Goal: Transaction & Acquisition: Obtain resource

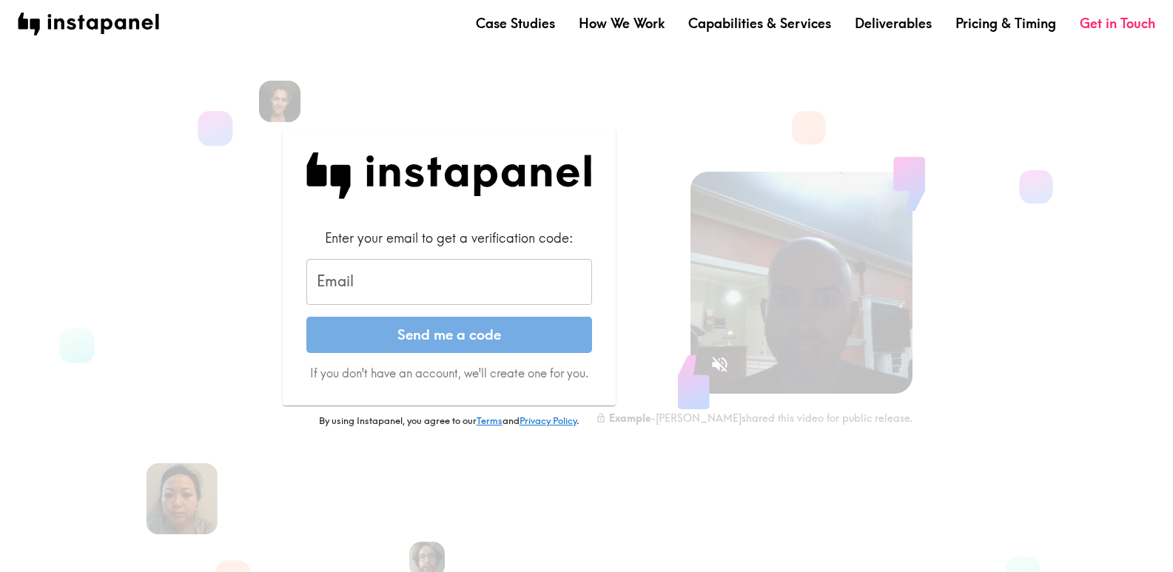
click at [492, 286] on input "Email" at bounding box center [449, 282] width 286 height 46
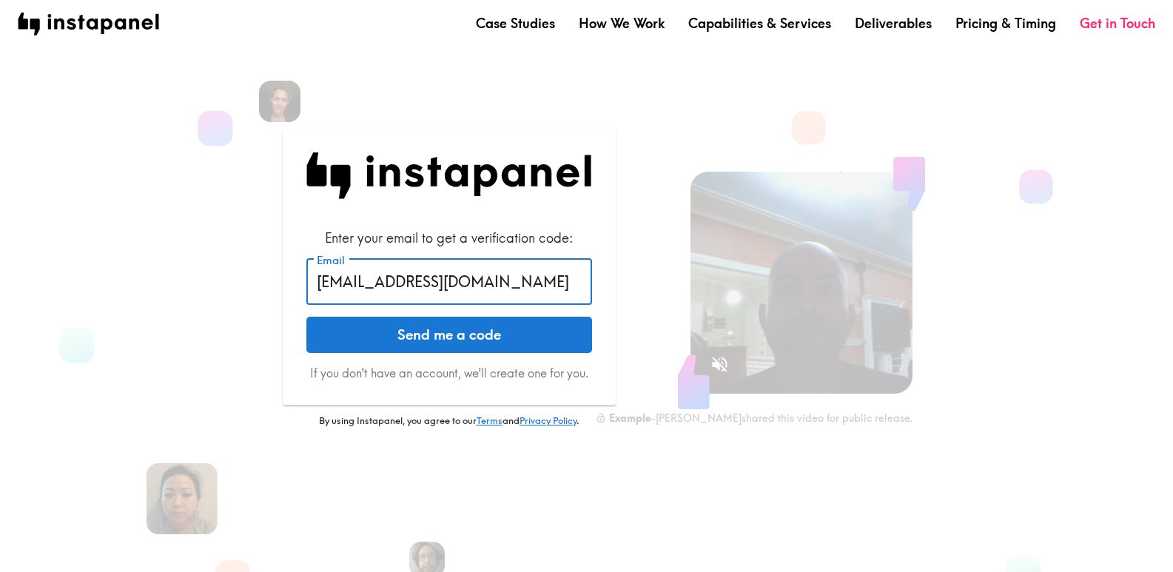
type input "[EMAIL_ADDRESS][DOMAIN_NAME]"
click at [466, 330] on button "Send me a code" at bounding box center [449, 335] width 286 height 37
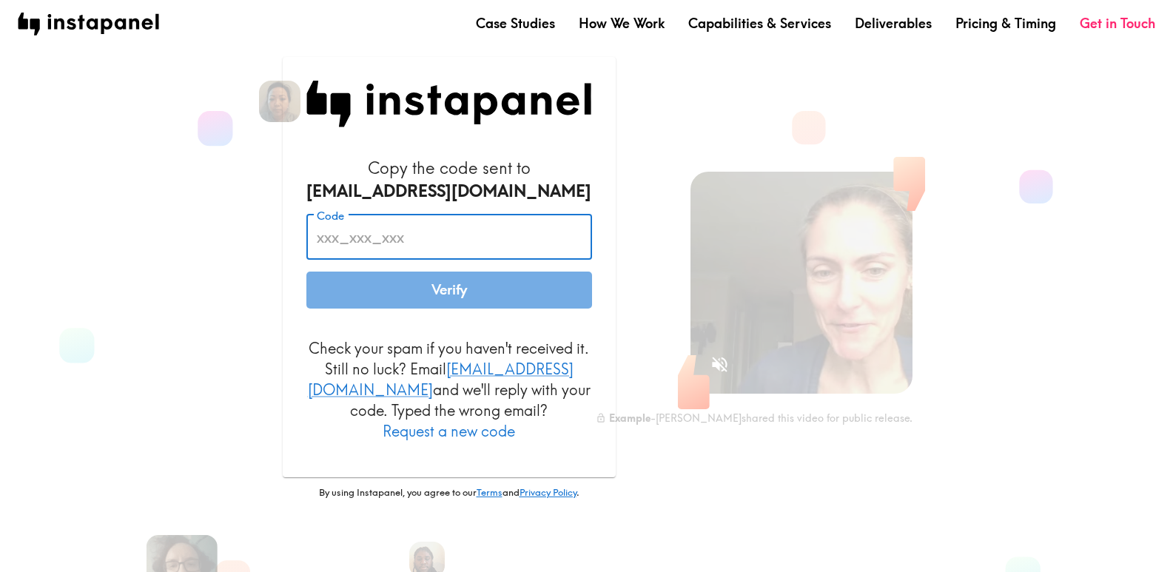
click at [373, 236] on input "Code" at bounding box center [449, 238] width 286 height 46
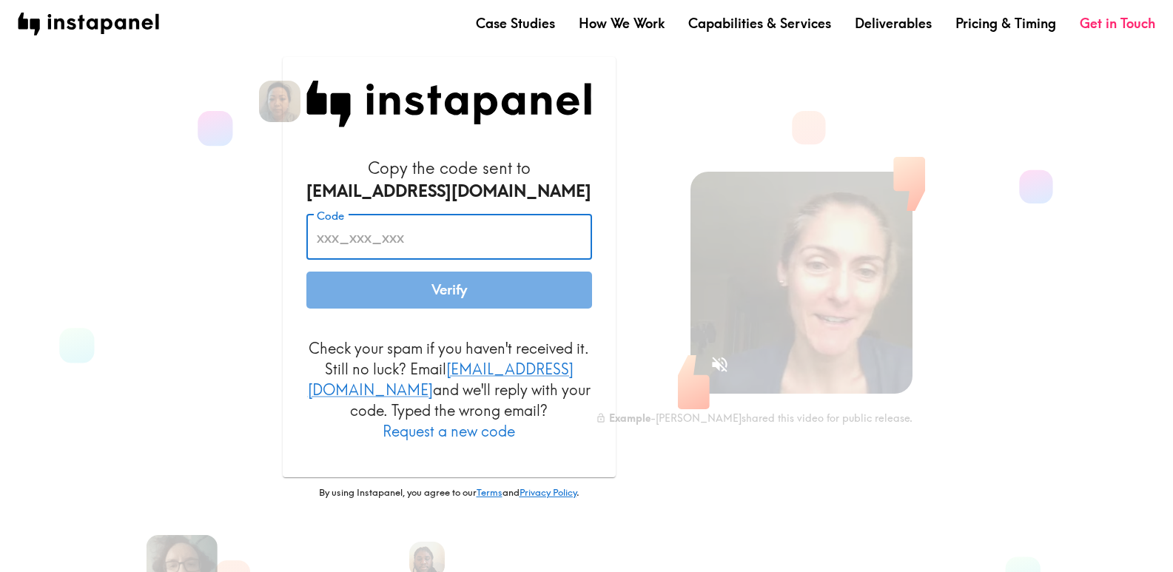
paste input "[URL][DOMAIN_NAME]"
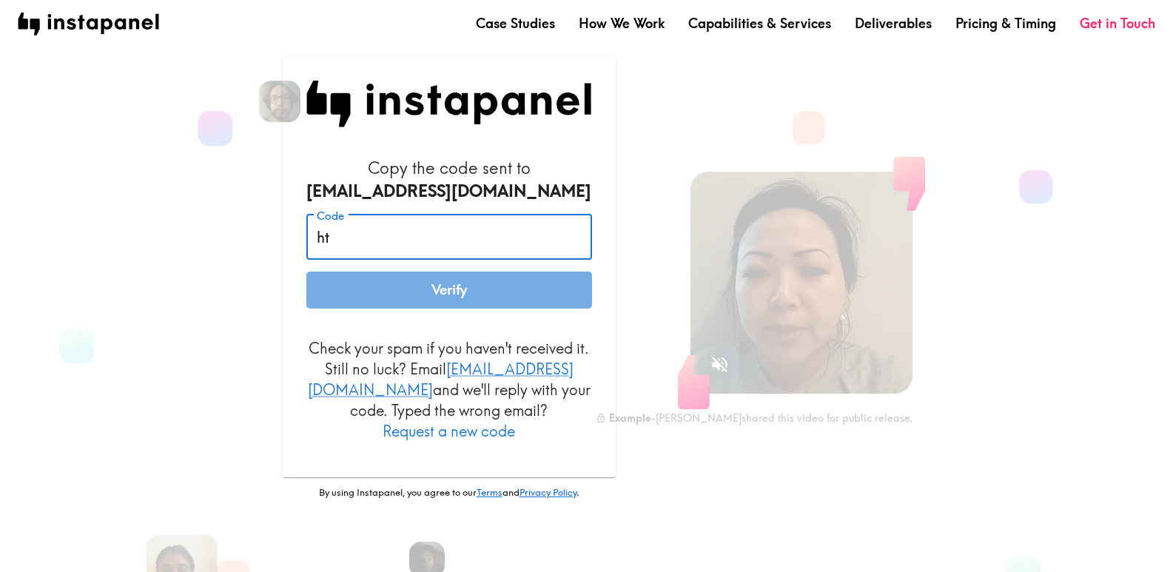
type input "h"
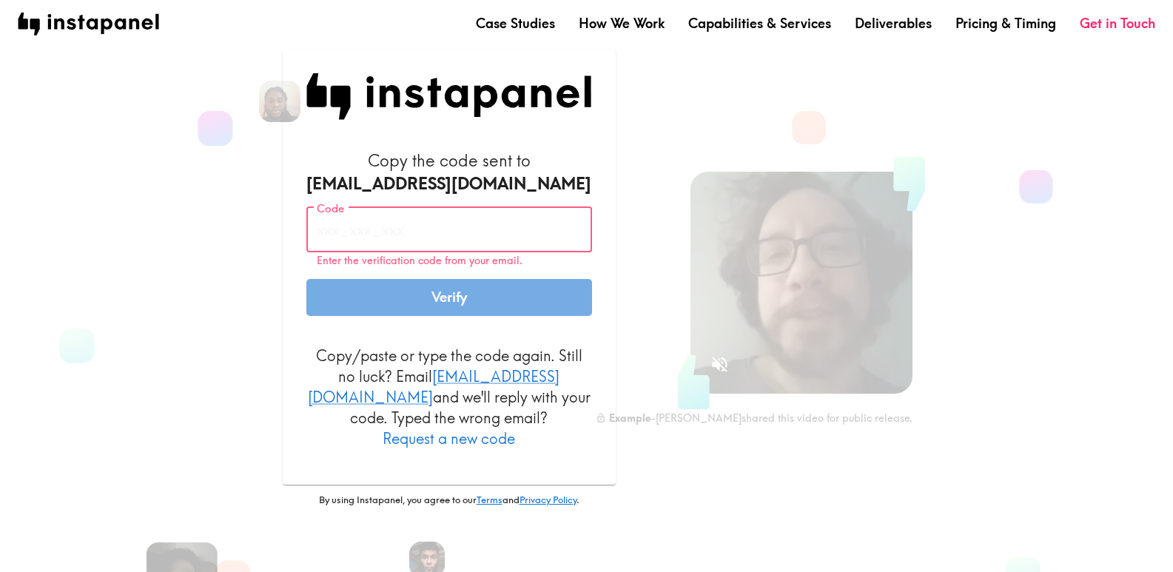
paste input "ELY_GtG_8G4"
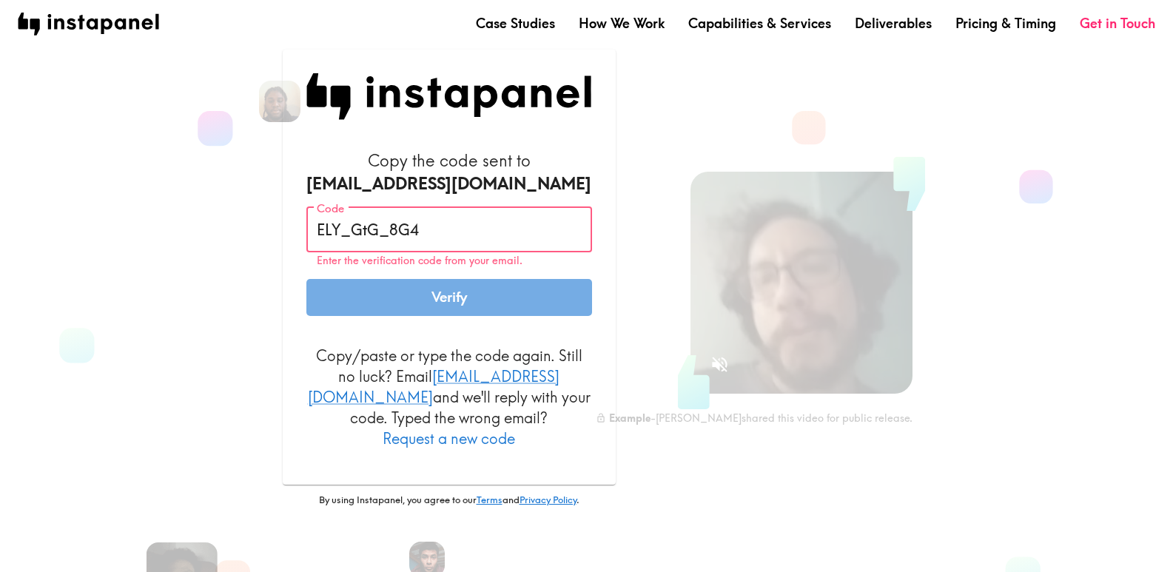
type input "ELY_GtG_8G4"
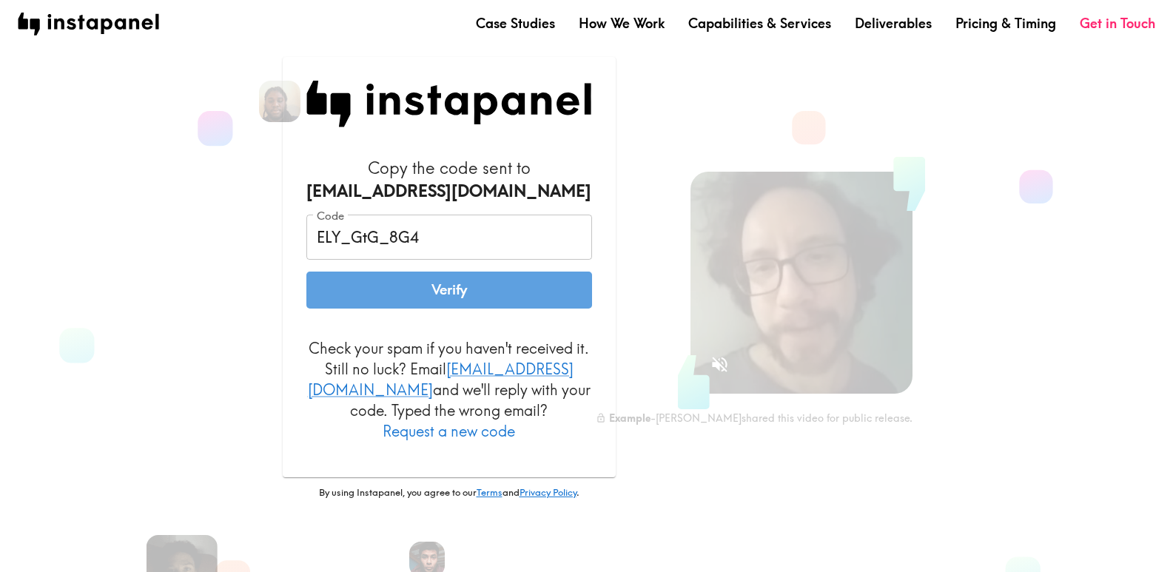
click at [491, 292] on button "Verify" at bounding box center [449, 290] width 286 height 37
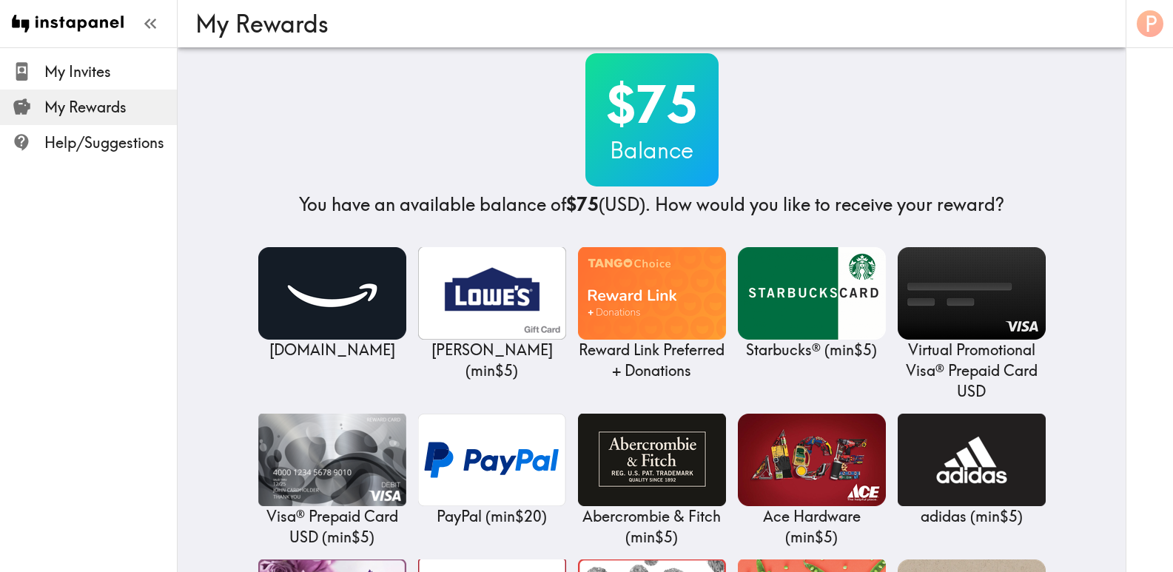
scroll to position [16, 0]
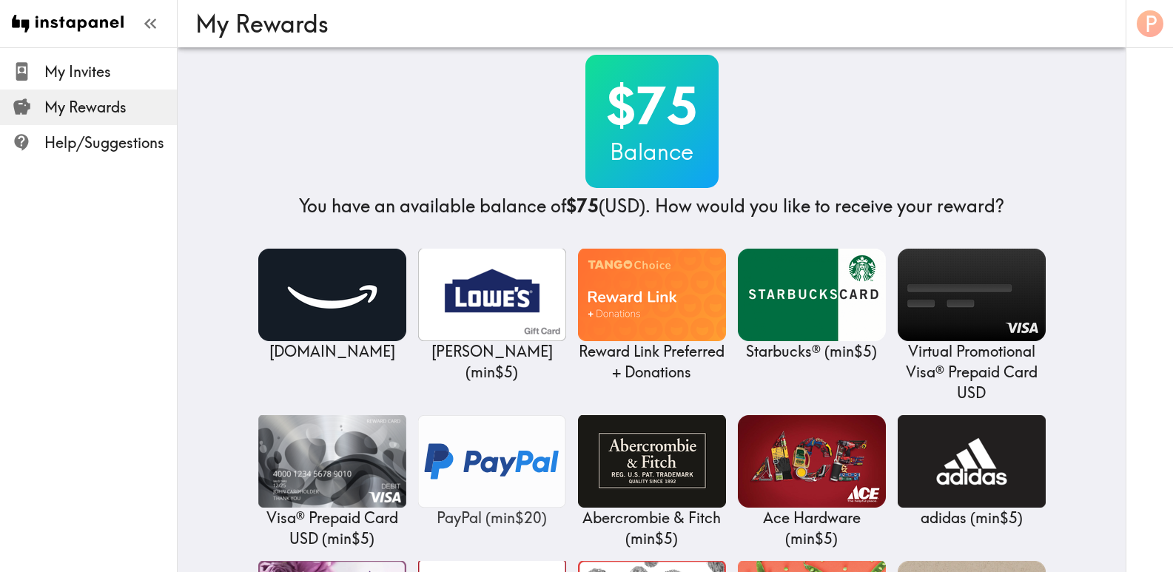
click at [449, 465] on img at bounding box center [492, 461] width 148 height 93
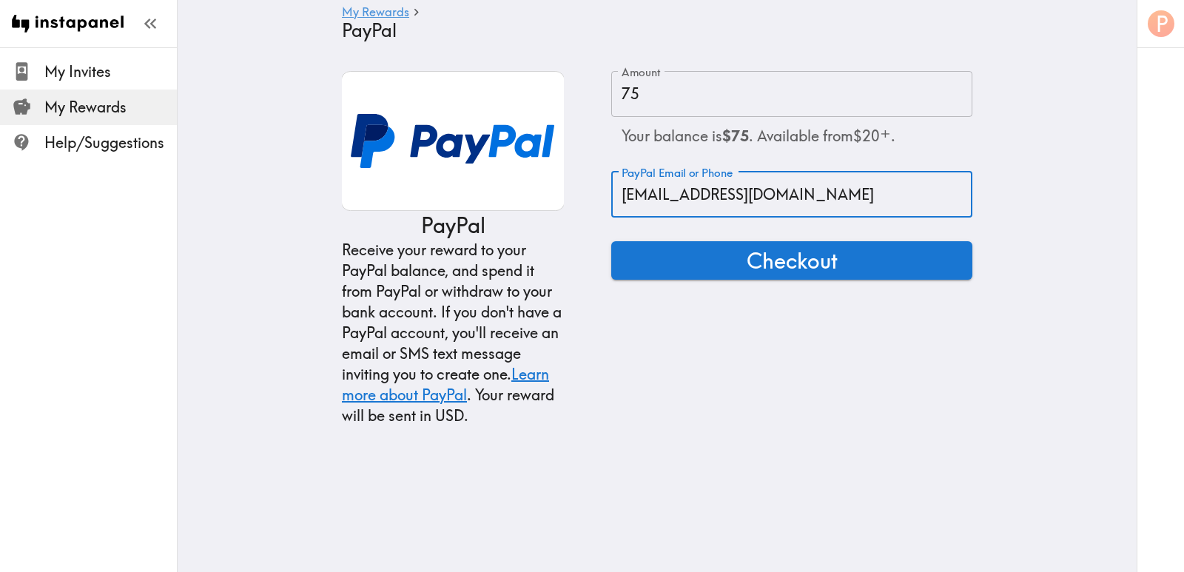
drag, startPoint x: 792, startPoint y: 195, endPoint x: 532, endPoint y: 166, distance: 261.4
click at [532, 166] on div "PayPal Receive your reward to your PayPal balance, and spend it from PayPal or …" at bounding box center [657, 248] width 631 height 355
type input "[EMAIL_ADDRESS][PERSON_NAME][DOMAIN_NAME]"
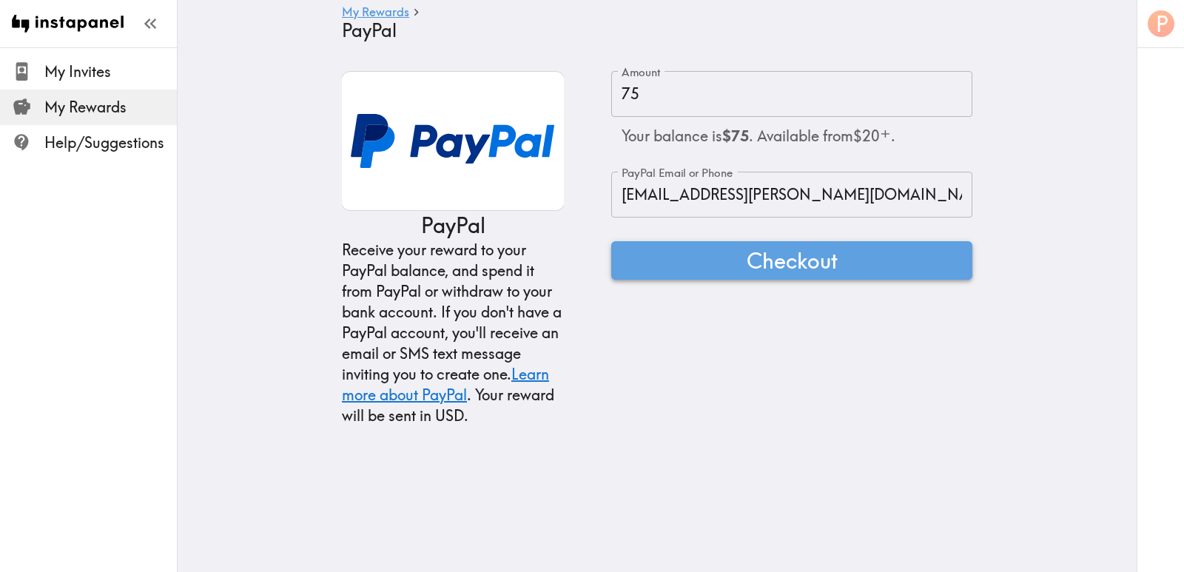
click at [725, 270] on button "Checkout" at bounding box center [791, 260] width 361 height 38
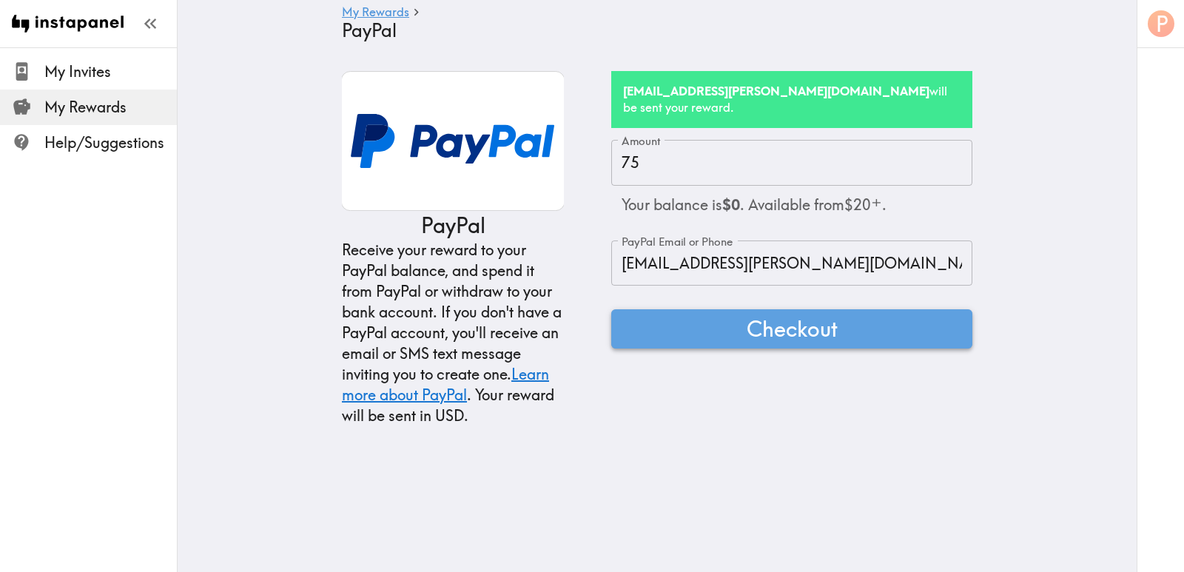
click at [747, 314] on span "Checkout" at bounding box center [792, 329] width 91 height 30
